Goal: Task Accomplishment & Management: Use online tool/utility

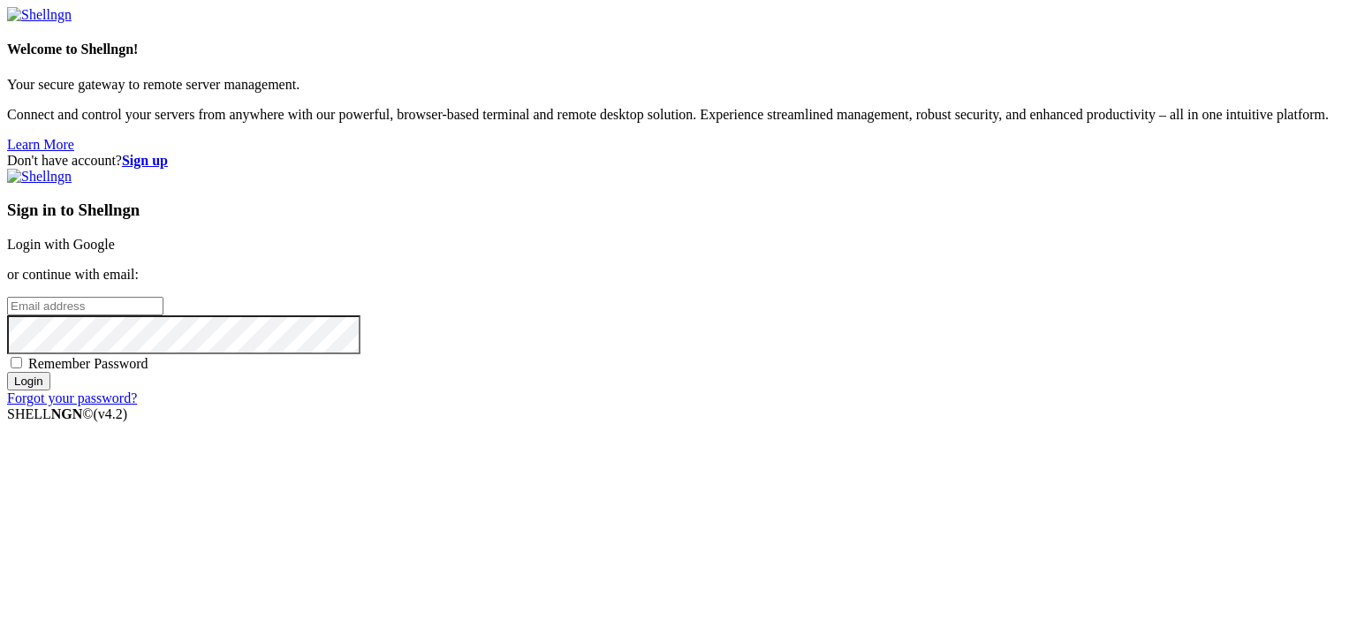
click at [115, 237] on link "Login with Google" at bounding box center [61, 244] width 108 height 15
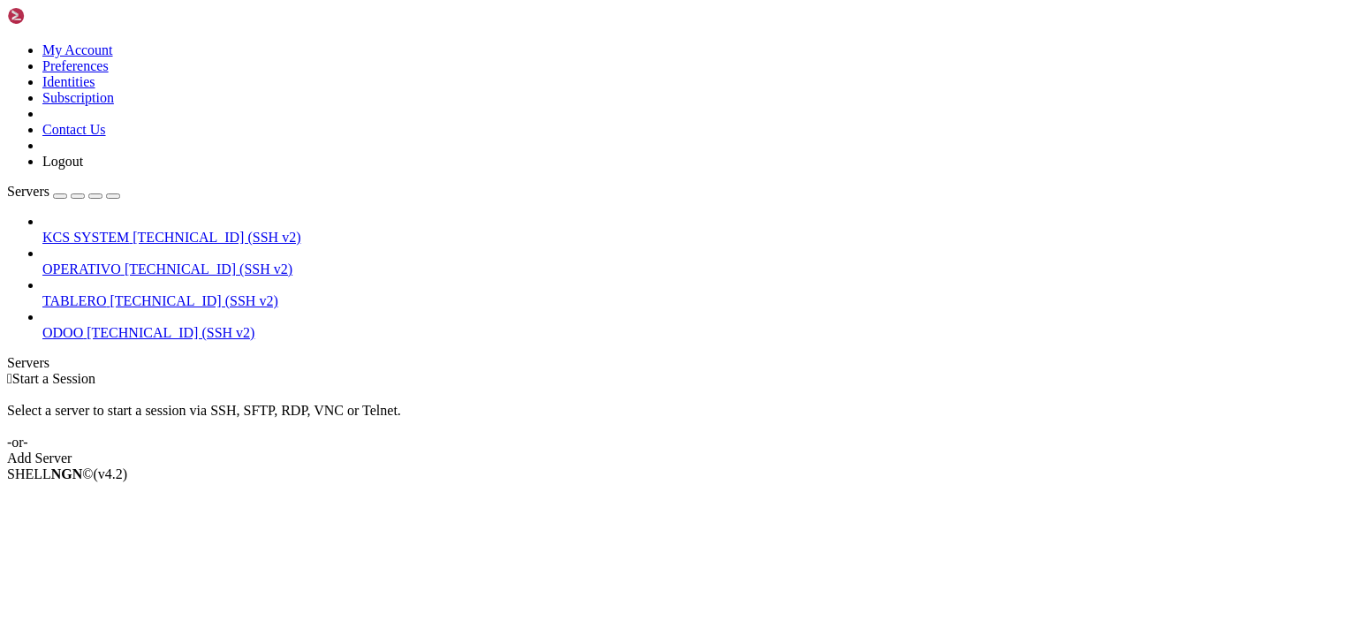
click at [121, 261] on span "OPERATIVO" at bounding box center [81, 268] width 79 height 15
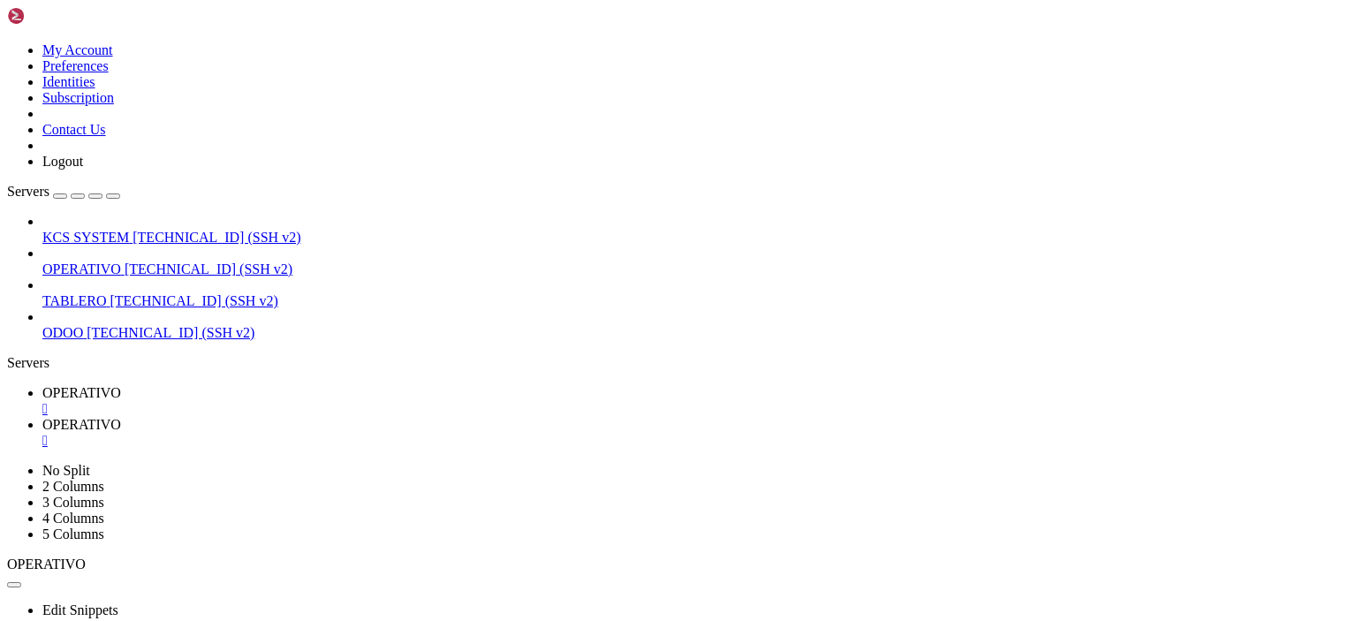
scroll to position [199, 0]
click at [150, 335] on div "KCS SYSTEM [TECHNICAL_ID] (SSH v2) OPERATIVO [TECHNICAL_ID] (SSH v2) TABLERO [T…" at bounding box center [678, 277] width 1343 height 127
click at [109, 341] on div "KCS SYSTEM [TECHNICAL_ID] (SSH v2) OPERATIVO [TECHNICAL_ID] (SSH v2) TABLERO [T…" at bounding box center [678, 277] width 1343 height 127
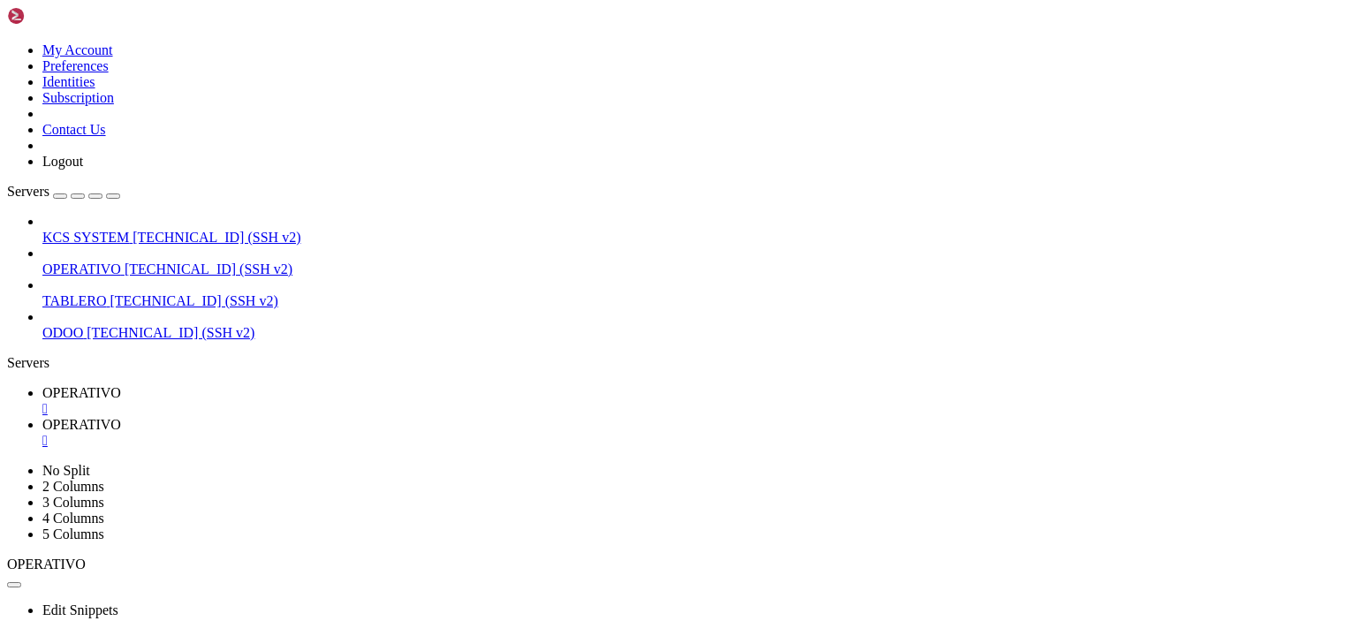
type input "/home/ubuntu/50-app-NEW-SYNC"
type textarea "[DOMAIN_NAME]("main()")"
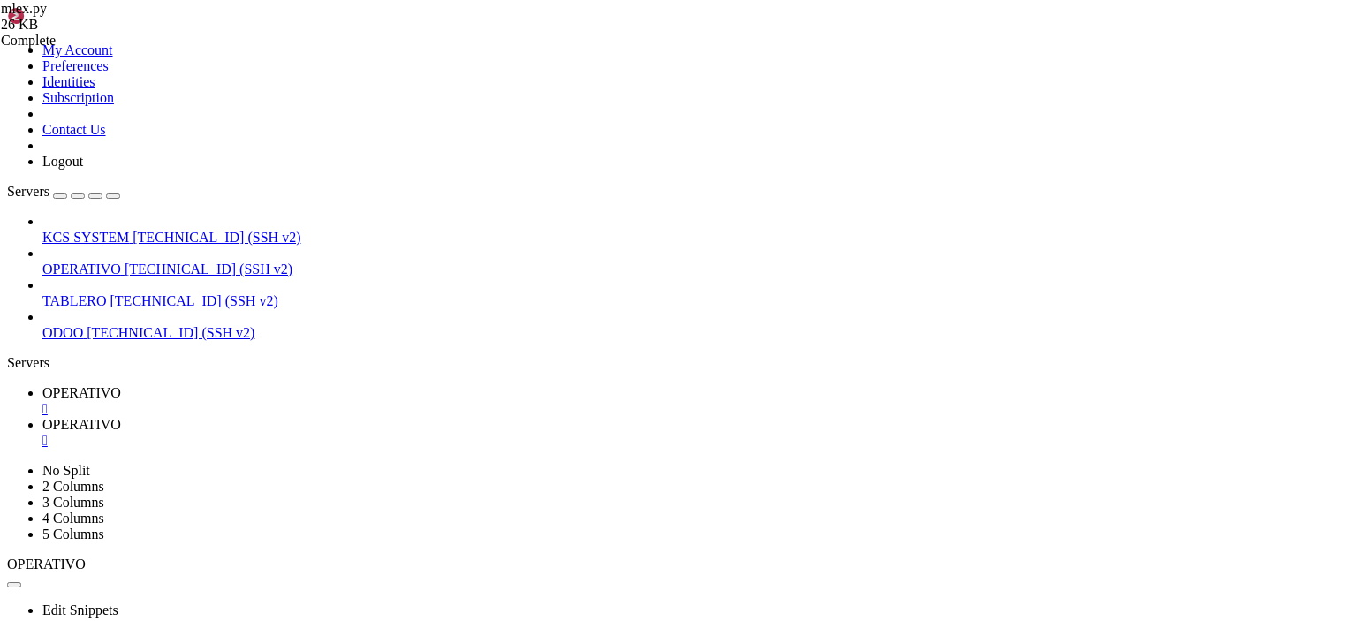
click at [121, 385] on span "OPERATIVO" at bounding box center [81, 392] width 79 height 15
click at [121, 417] on span "OPERATIVO" at bounding box center [81, 424] width 79 height 15
drag, startPoint x: 556, startPoint y: 406, endPoint x: 552, endPoint y: 420, distance: 14.6
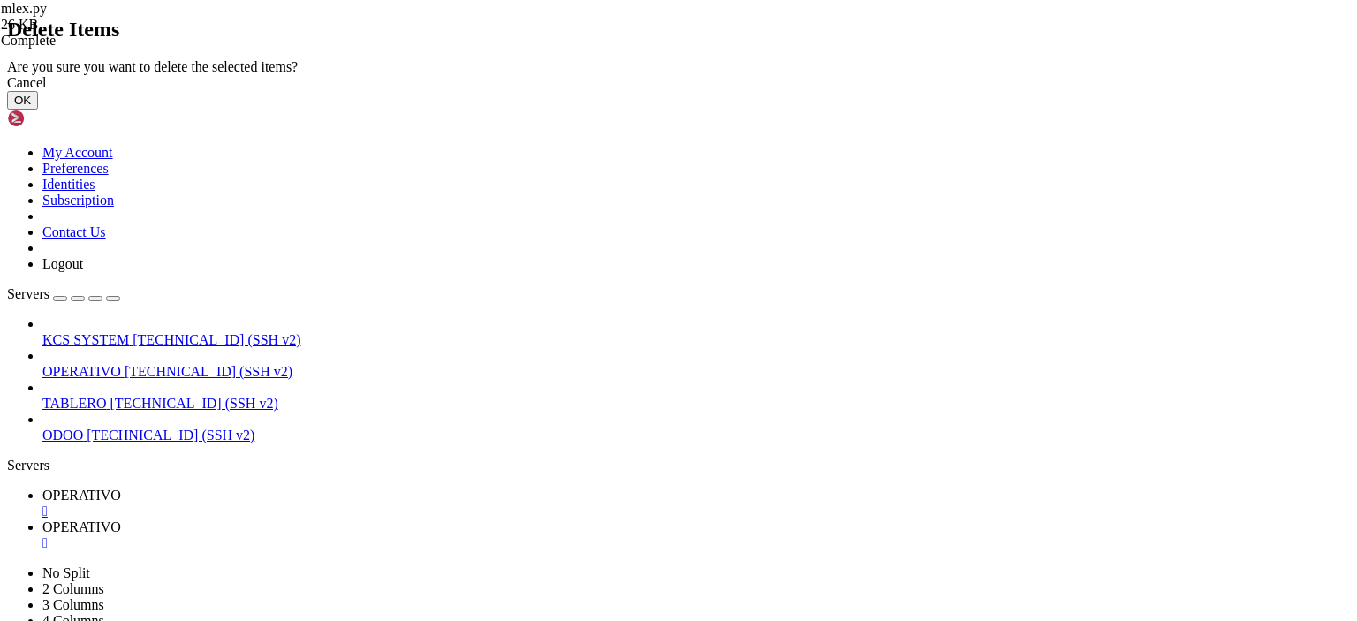
click at [38, 110] on button "OK" at bounding box center [22, 100] width 31 height 19
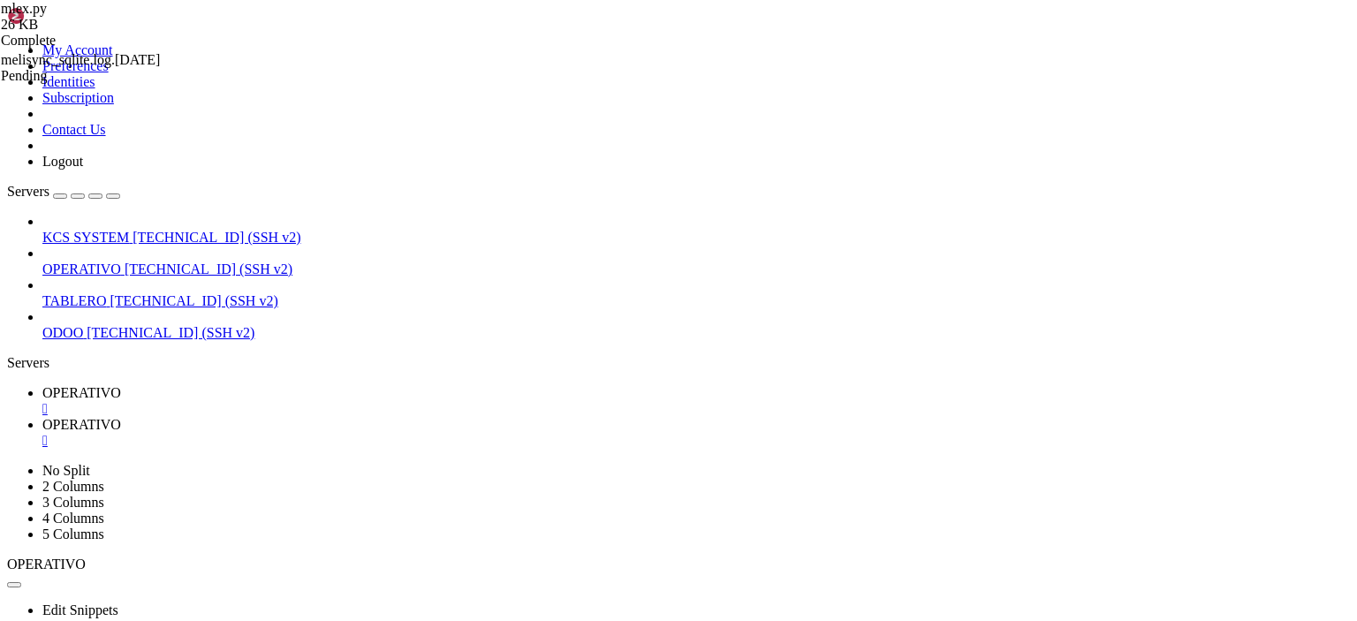
click at [339, 401] on div "" at bounding box center [695, 409] width 1307 height 16
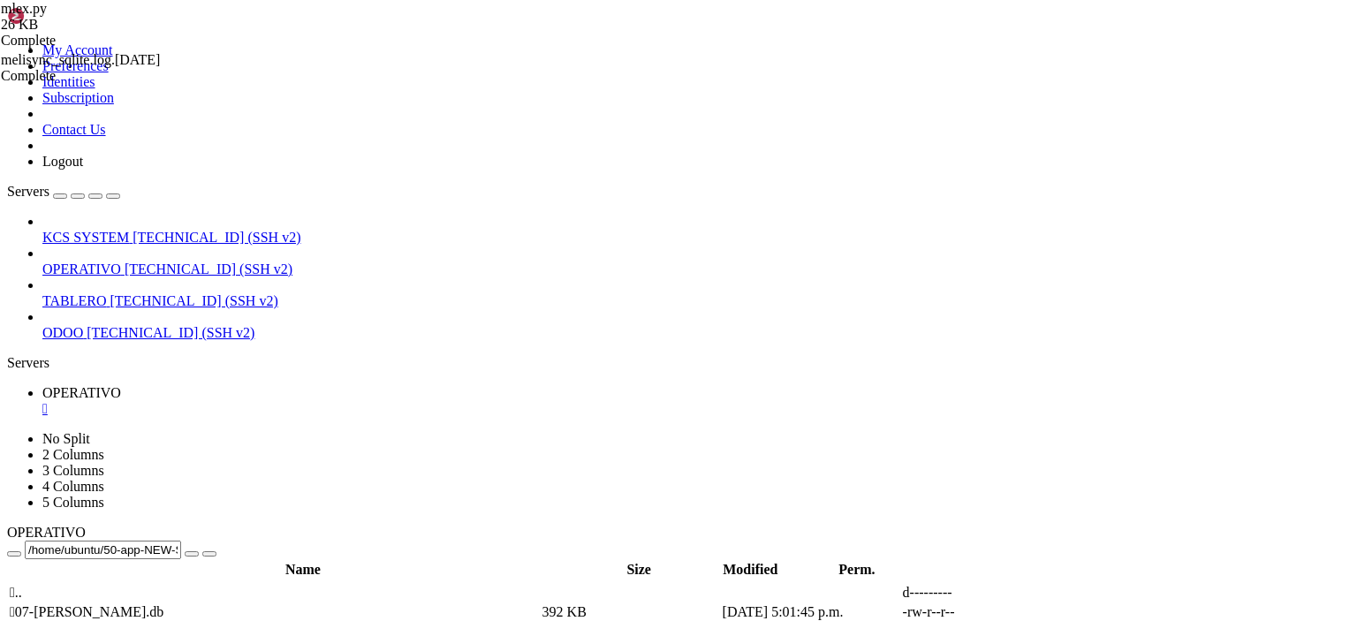
click at [332, 401] on div "" at bounding box center [695, 409] width 1307 height 16
